Goal: Navigation & Orientation: Find specific page/section

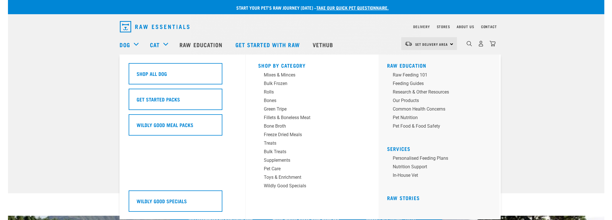
click at [131, 44] on div "Dog" at bounding box center [132, 44] width 24 height 23
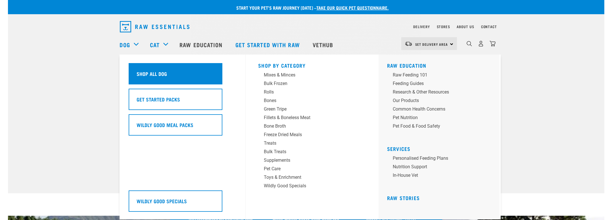
click at [156, 70] on h5 "Shop All Dog" at bounding box center [152, 73] width 30 height 7
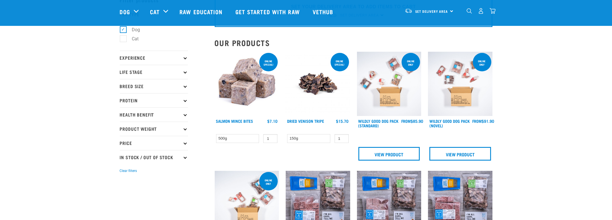
scroll to position [38, 0]
